Goal: Transaction & Acquisition: Purchase product/service

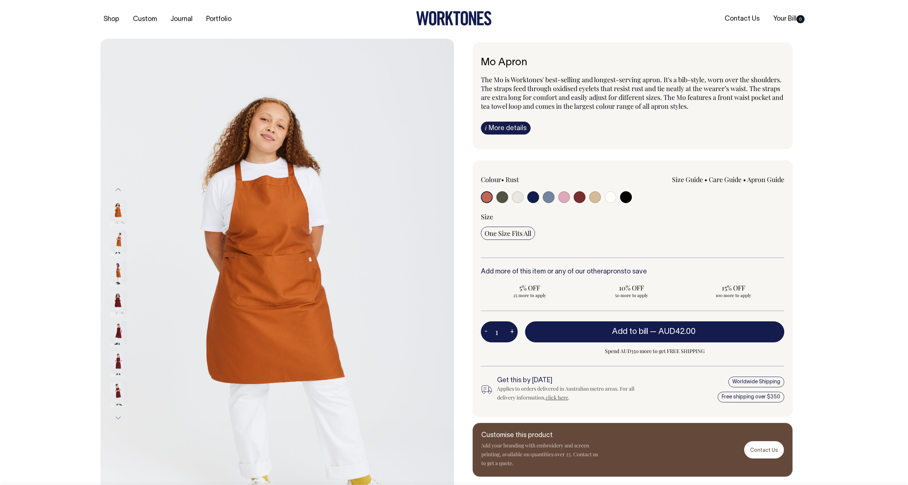
click at [119, 235] on img at bounding box center [118, 243] width 17 height 26
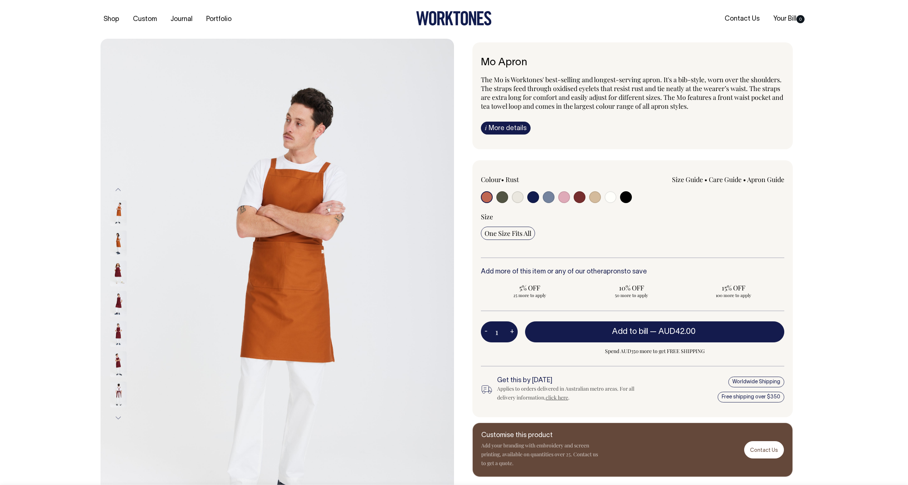
click at [121, 300] on img at bounding box center [118, 303] width 17 height 26
click at [116, 339] on img at bounding box center [118, 334] width 17 height 26
click at [117, 359] on img at bounding box center [118, 364] width 17 height 26
click at [119, 400] on img at bounding box center [118, 394] width 17 height 26
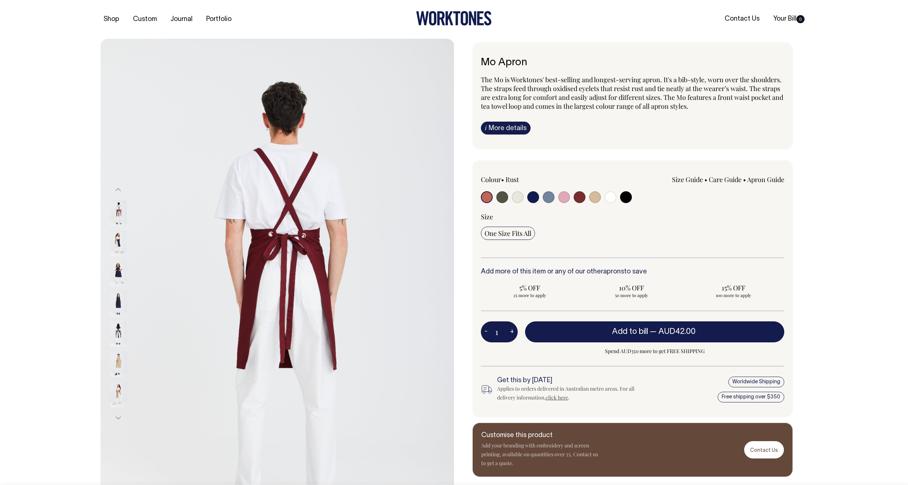
click at [499, 198] on input "radio" at bounding box center [502, 197] width 12 height 12
radio input "true"
select select "Olive"
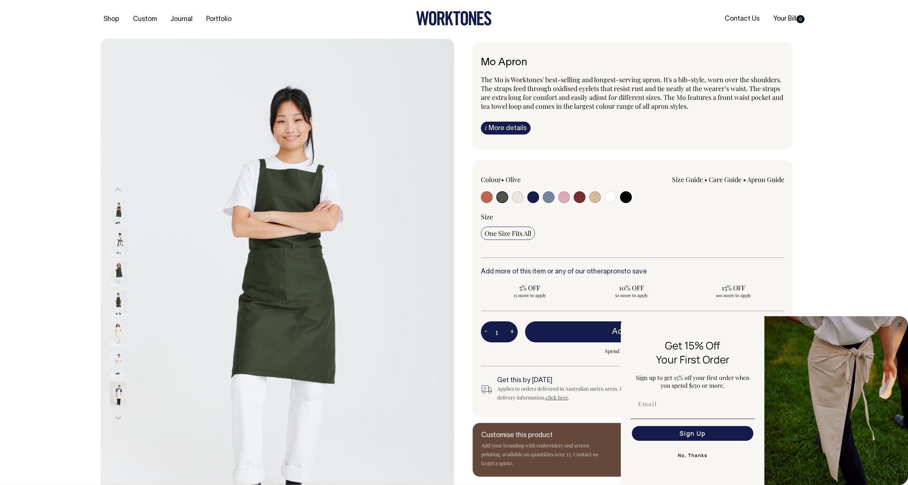
click at [688, 454] on button "No, Thanks" at bounding box center [692, 455] width 124 height 15
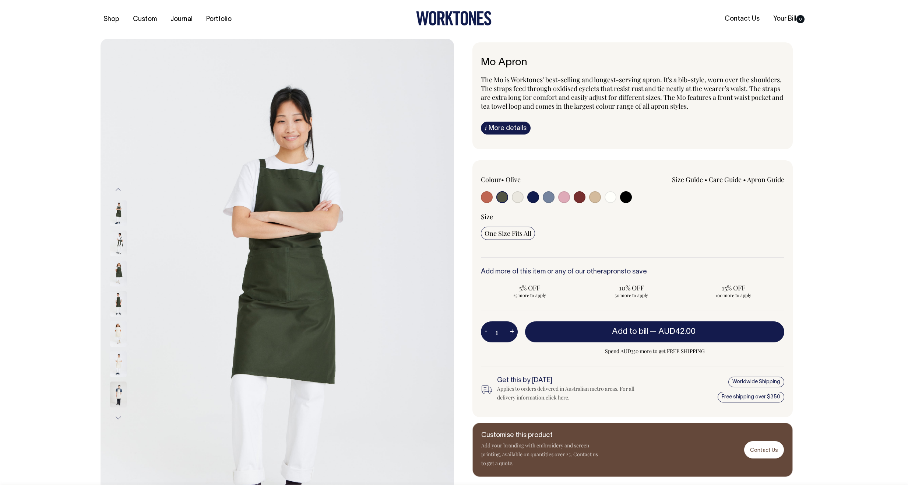
click at [38, 49] on div "Next" at bounding box center [454, 304] width 908 height 530
